Goal: Check status: Check status

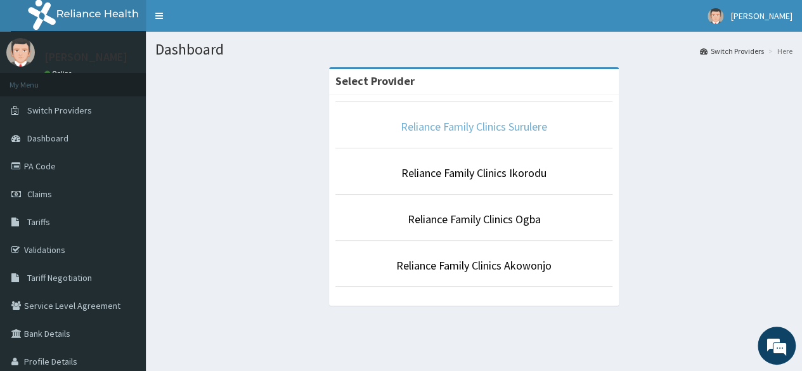
click at [451, 127] on link "Reliance Family Clinics Surulere" at bounding box center [474, 126] width 146 height 15
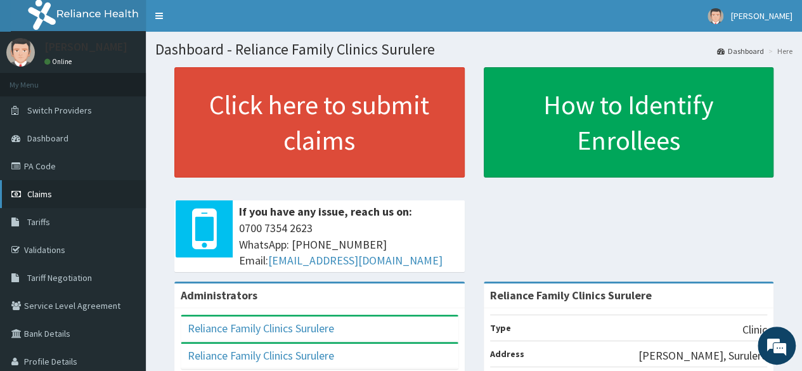
click at [56, 200] on link "Claims" at bounding box center [73, 194] width 146 height 28
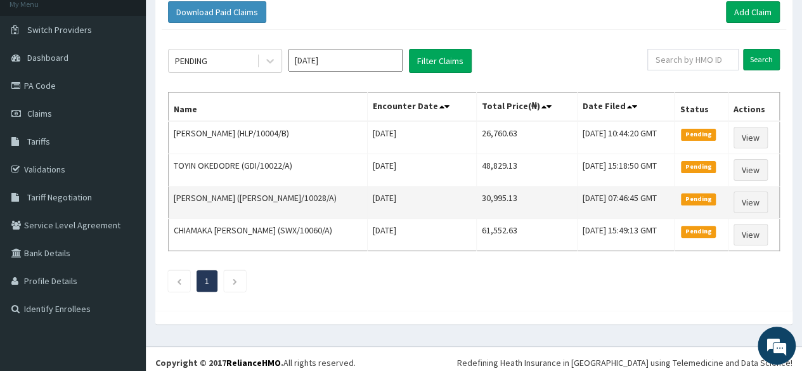
scroll to position [81, 0]
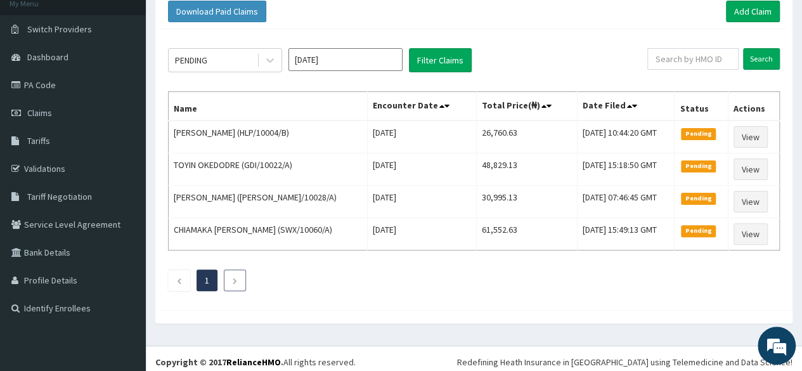
click at [233, 285] on li at bounding box center [235, 280] width 22 height 22
click at [432, 59] on button "Filter Claims" at bounding box center [440, 60] width 63 height 24
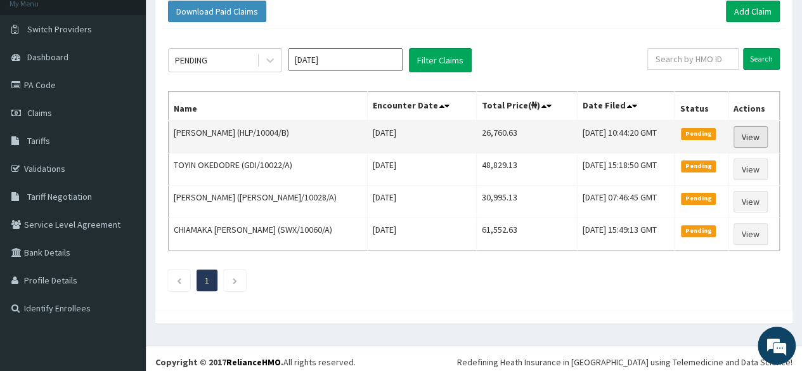
click at [746, 135] on link "View" at bounding box center [751, 137] width 34 height 22
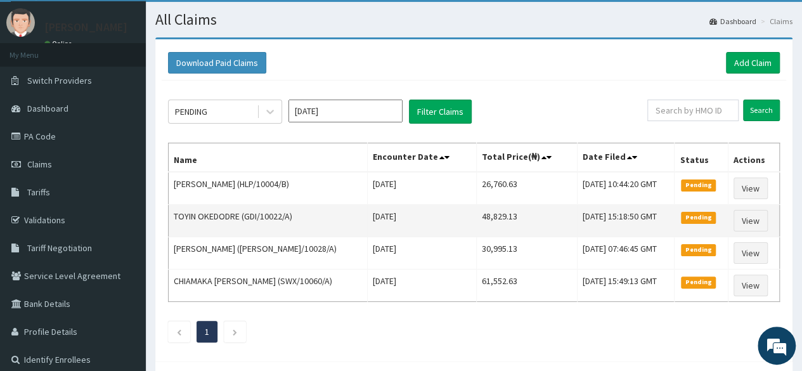
scroll to position [28, 0]
